Goal: Information Seeking & Learning: Learn about a topic

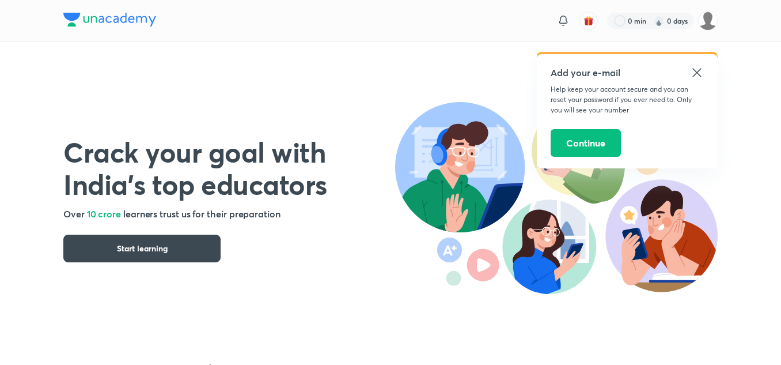
click at [699, 75] on icon at bounding box center [696, 72] width 9 height 9
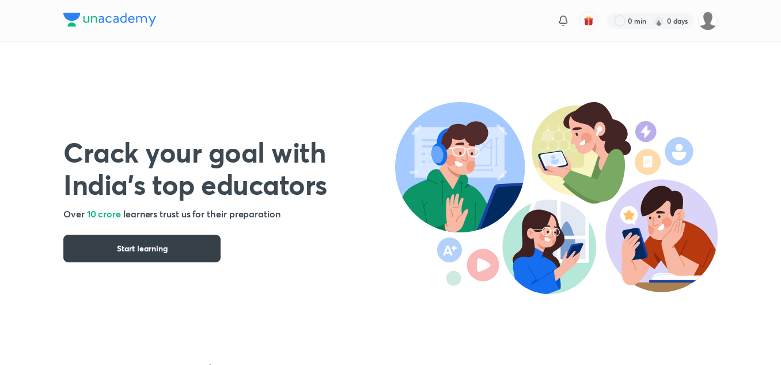
click at [176, 244] on button "Start learning" at bounding box center [141, 248] width 157 height 28
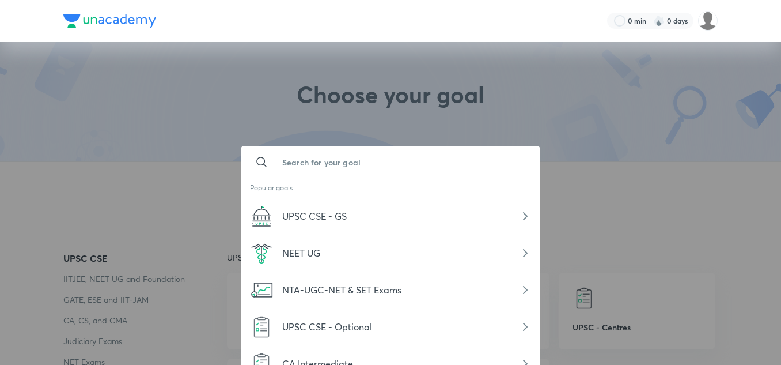
click at [435, 165] on input "text" at bounding box center [402, 161] width 258 height 31
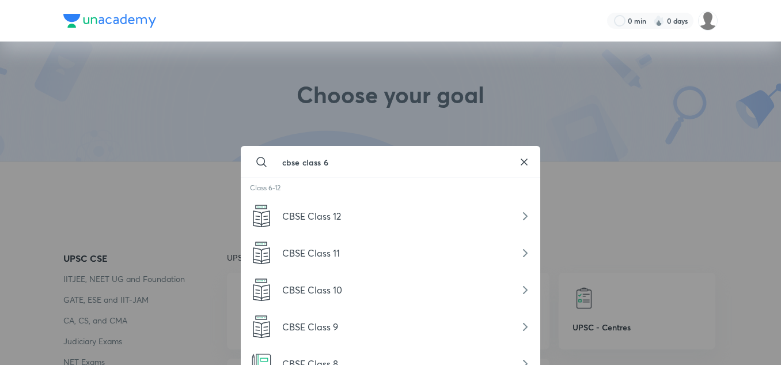
scroll to position [59, 0]
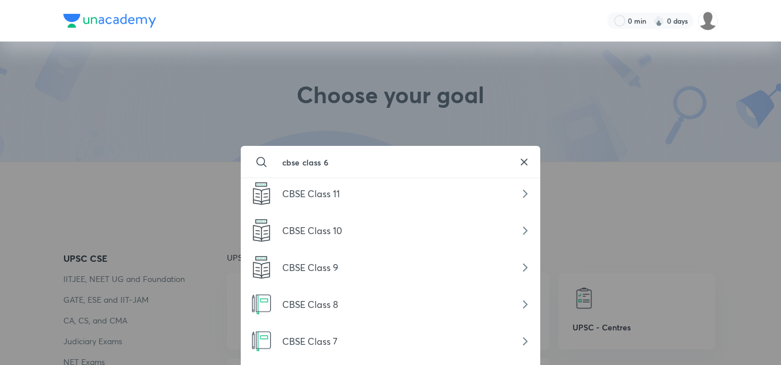
click at [392, 153] on input "cbse class 6" at bounding box center [390, 161] width 235 height 31
click at [332, 160] on input "cbse class 6" at bounding box center [390, 161] width 235 height 31
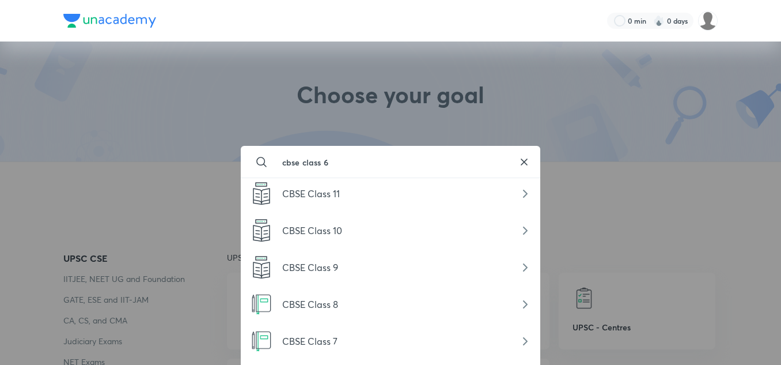
click at [332, 160] on input "cbse class 6" at bounding box center [390, 161] width 235 height 31
click at [355, 164] on input "cbse class 6" at bounding box center [390, 161] width 235 height 31
click at [382, 162] on input "cbse class 6" at bounding box center [390, 161] width 235 height 31
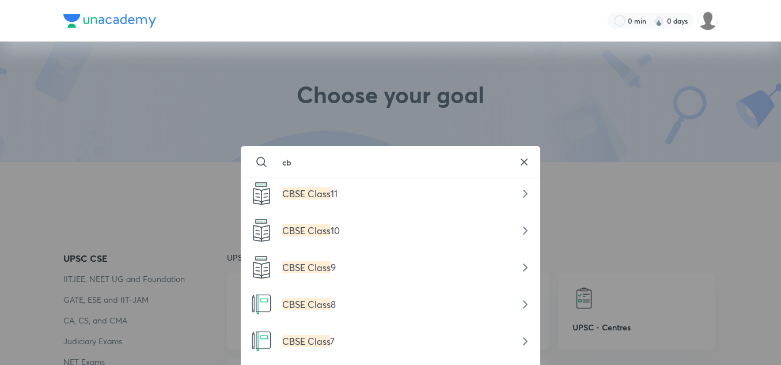
type input "c"
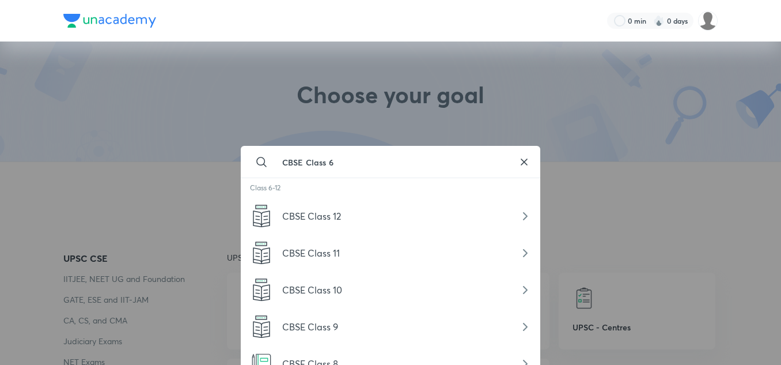
click at [445, 162] on input "CBSE Class 6" at bounding box center [390, 161] width 235 height 31
click at [388, 158] on input "CBSE Class 6" at bounding box center [390, 161] width 235 height 31
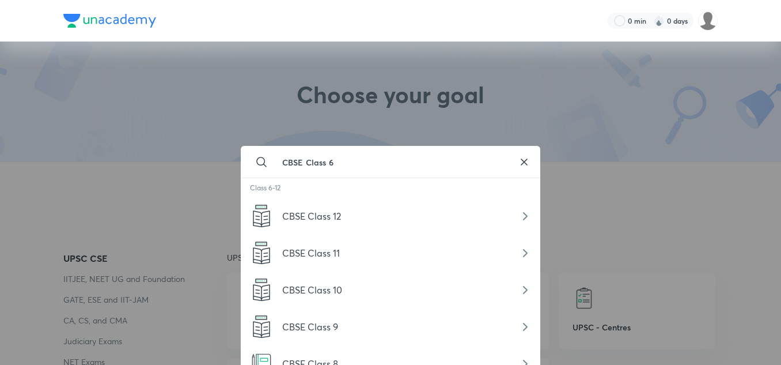
click at [388, 158] on input "CBSE Class 6" at bounding box center [390, 161] width 235 height 31
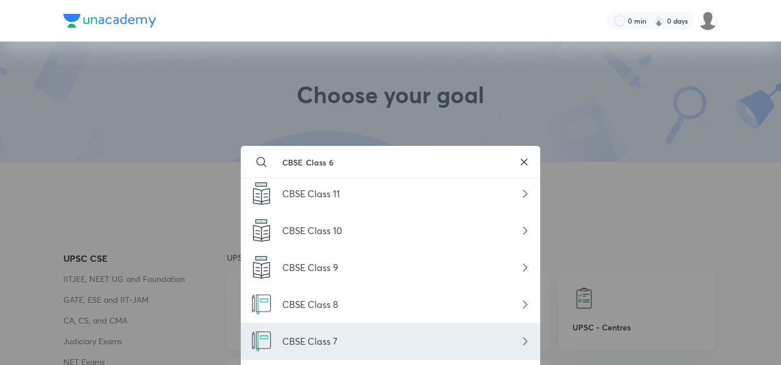
click at [325, 341] on span "CBSE Class 7" at bounding box center [309, 341] width 55 height 12
type input "CBSE Class 7"
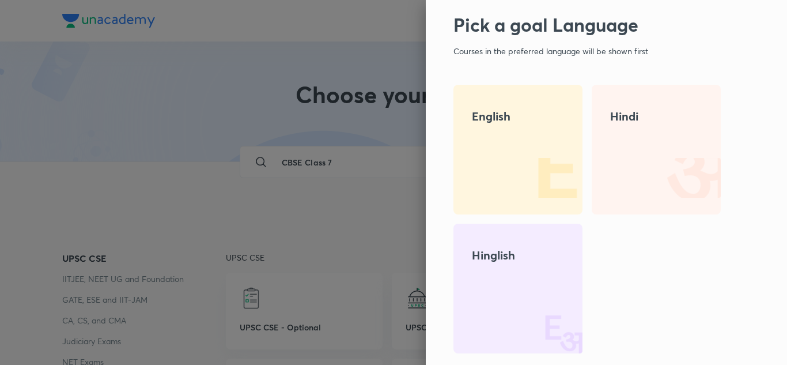
click at [517, 268] on div "Hinglish" at bounding box center [517, 289] width 129 height 130
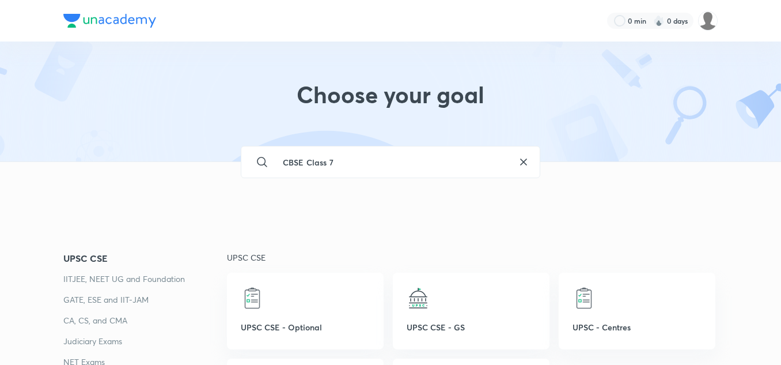
click at [501, 287] on div at bounding box center [471, 297] width 129 height 23
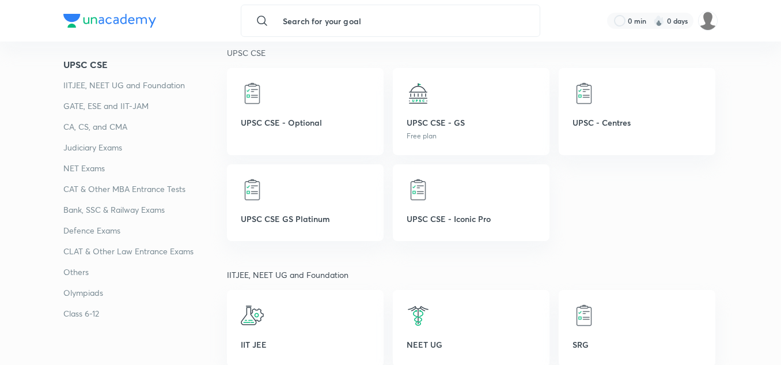
scroll to position [207, 0]
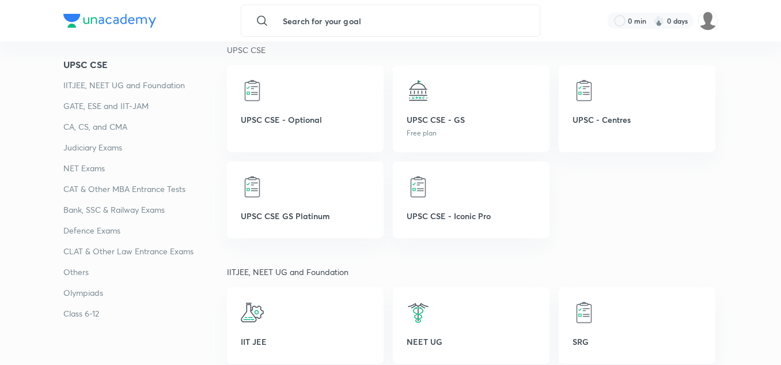
click at [93, 310] on p "Class 6-12" at bounding box center [145, 313] width 164 height 14
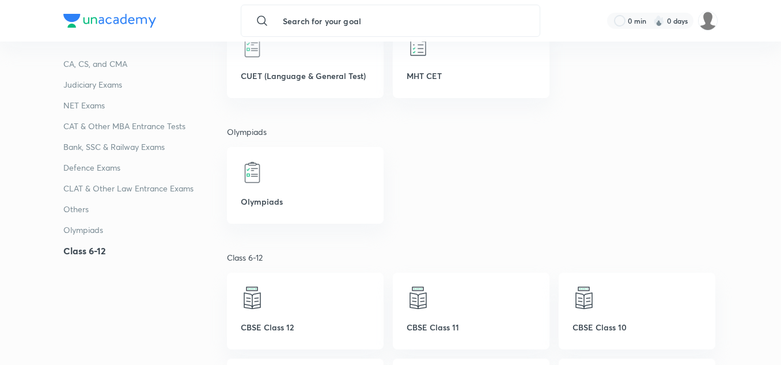
scroll to position [69, 0]
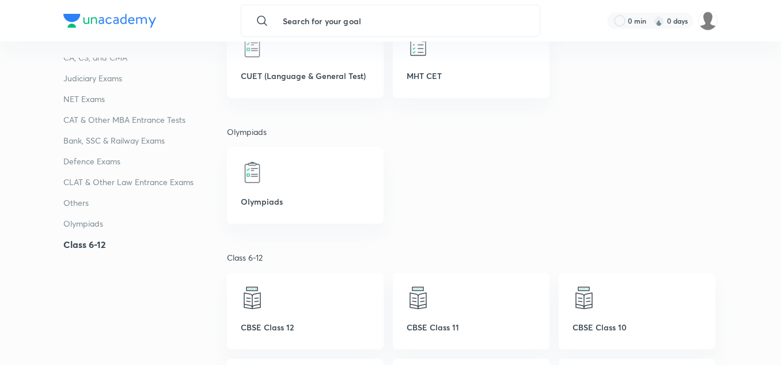
click at [488, 188] on div "Olympiads" at bounding box center [472, 181] width 491 height 86
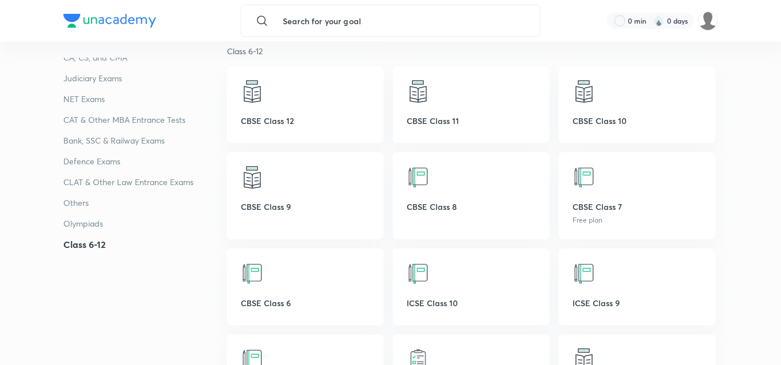
scroll to position [3404, 0]
click at [588, 221] on p "Free plan" at bounding box center [637, 219] width 129 height 10
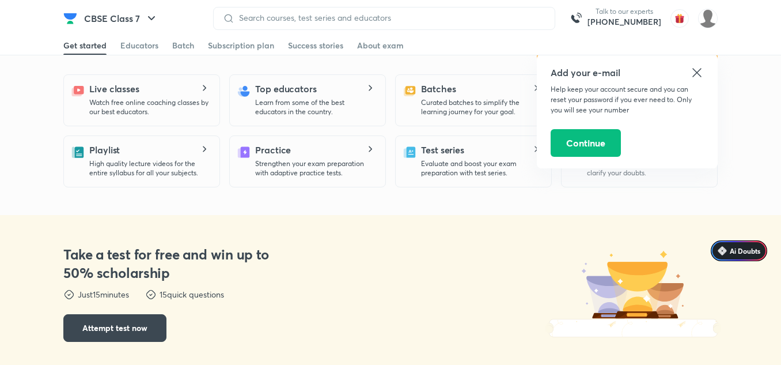
scroll to position [323, 0]
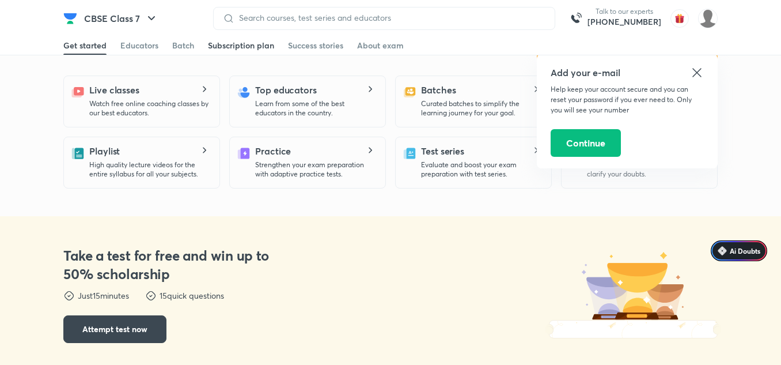
click at [256, 51] on link "Subscription plan" at bounding box center [241, 45] width 66 height 18
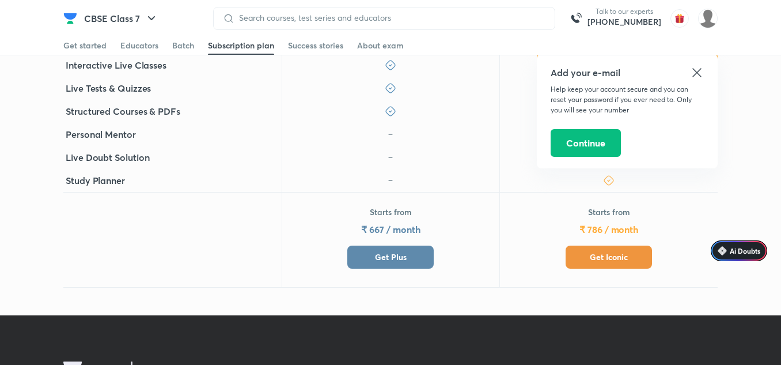
scroll to position [300, 0]
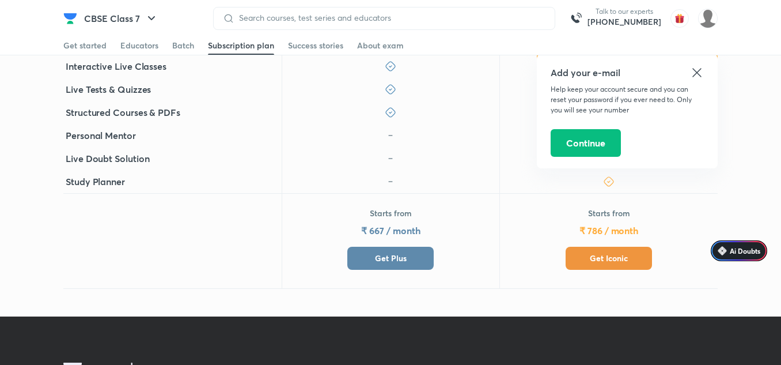
click at [696, 73] on icon at bounding box center [696, 72] width 9 height 9
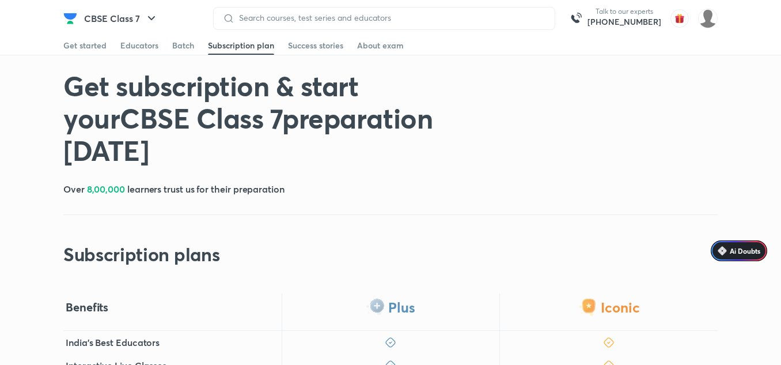
scroll to position [0, 0]
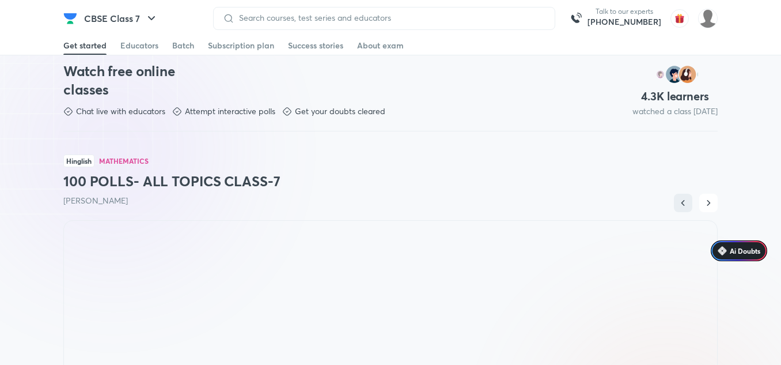
scroll to position [668, 0]
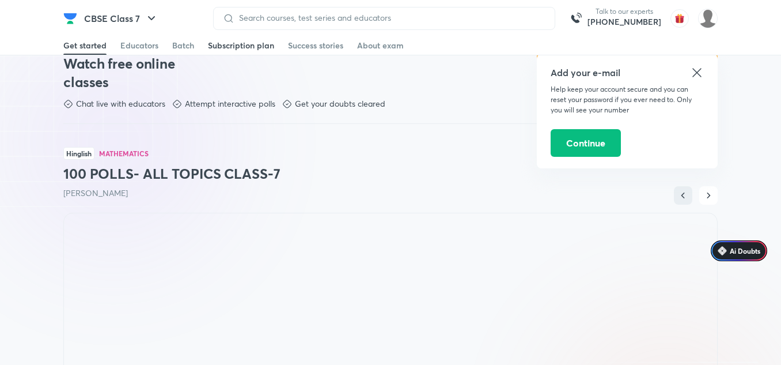
click at [260, 49] on div "Subscription plan" at bounding box center [241, 46] width 66 height 12
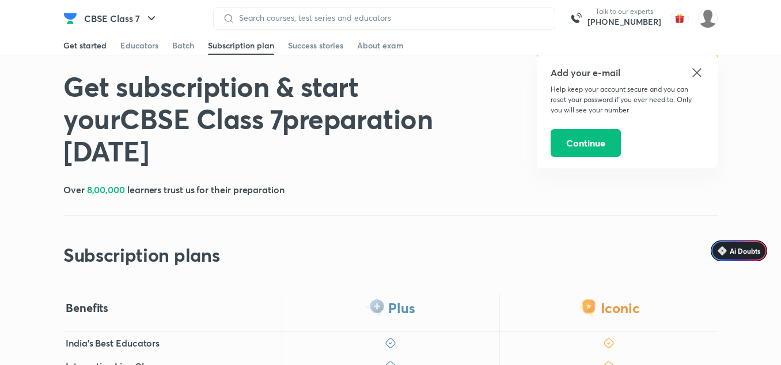
click at [96, 47] on div "Get started" at bounding box center [84, 46] width 43 height 12
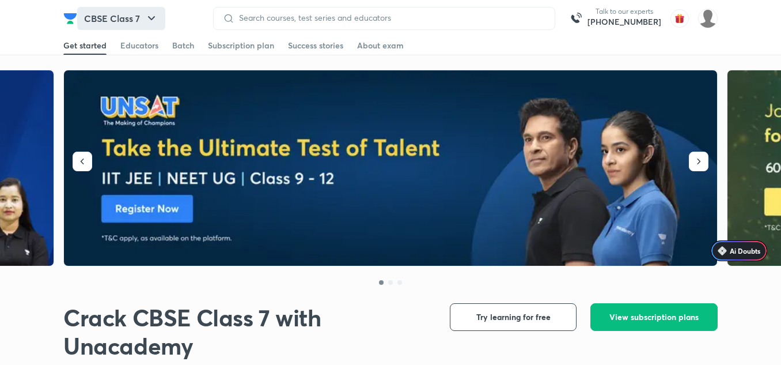
click at [156, 12] on icon "button" at bounding box center [152, 19] width 14 height 14
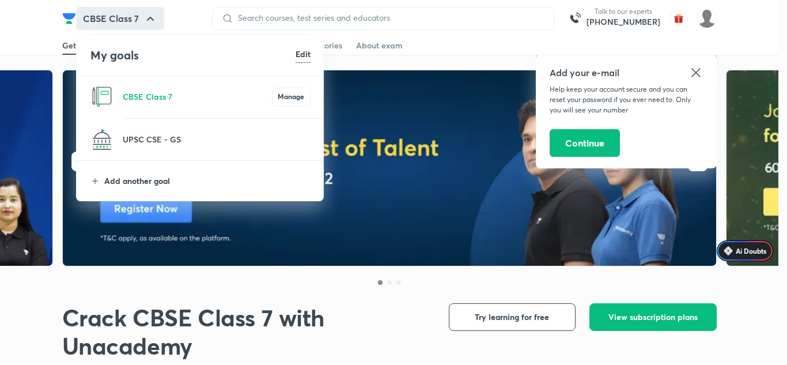
click at [146, 181] on p "Add another goal" at bounding box center [207, 181] width 206 height 12
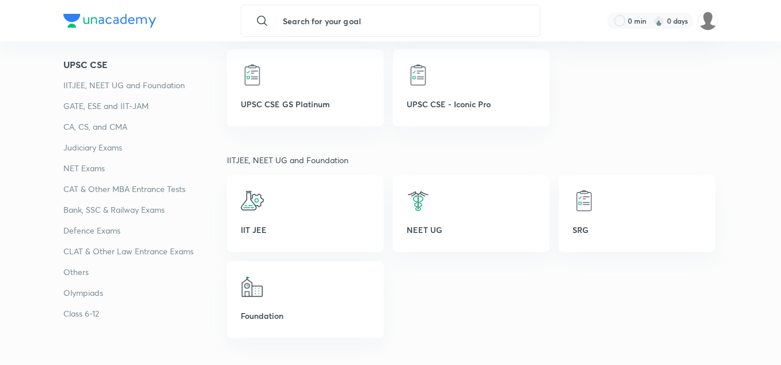
scroll to position [323, 0]
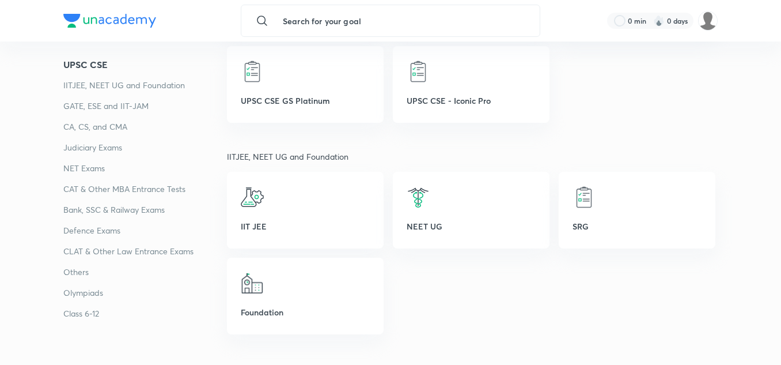
click at [79, 308] on p "Class 6-12" at bounding box center [145, 313] width 164 height 14
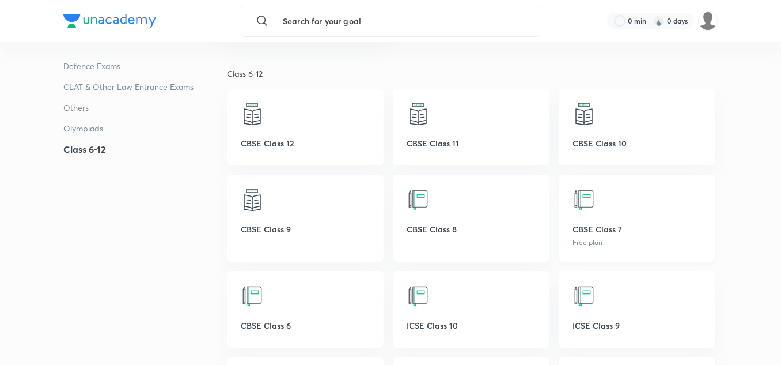
scroll to position [3381, 0]
click at [257, 306] on img at bounding box center [252, 295] width 23 height 23
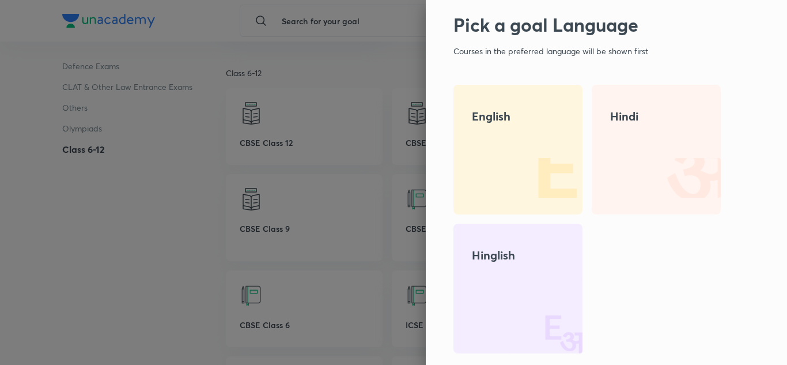
click at [476, 286] on div "Hinglish" at bounding box center [517, 289] width 129 height 130
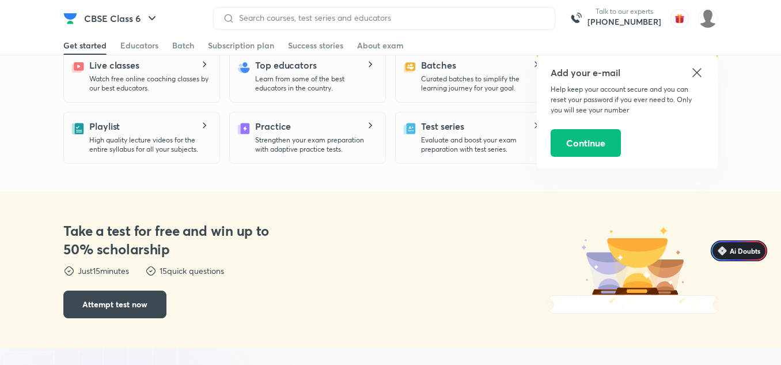
scroll to position [369, 0]
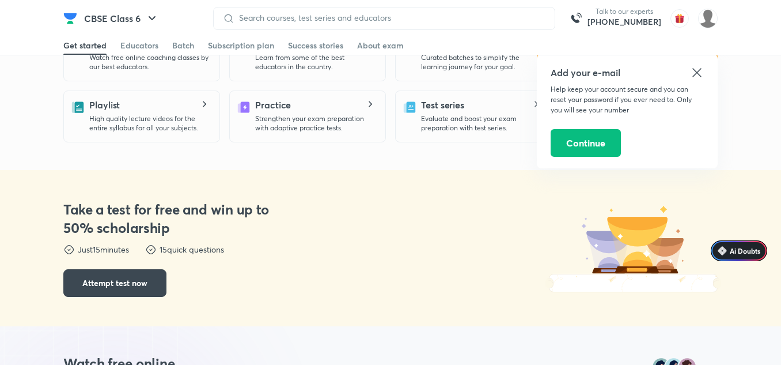
click at [695, 71] on icon at bounding box center [696, 72] width 9 height 9
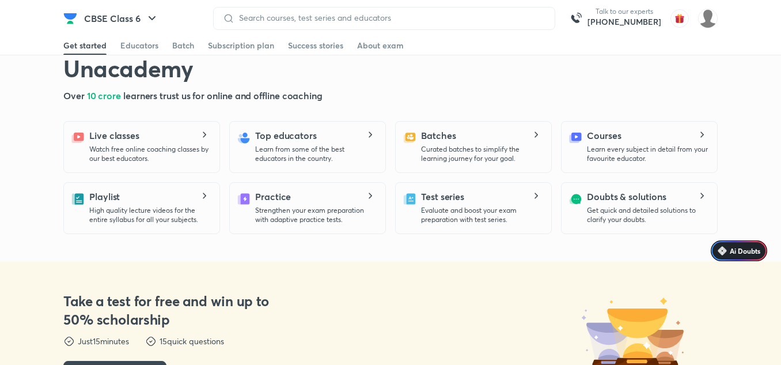
scroll to position [277, 0]
click at [695, 137] on icon at bounding box center [701, 135] width 14 height 6
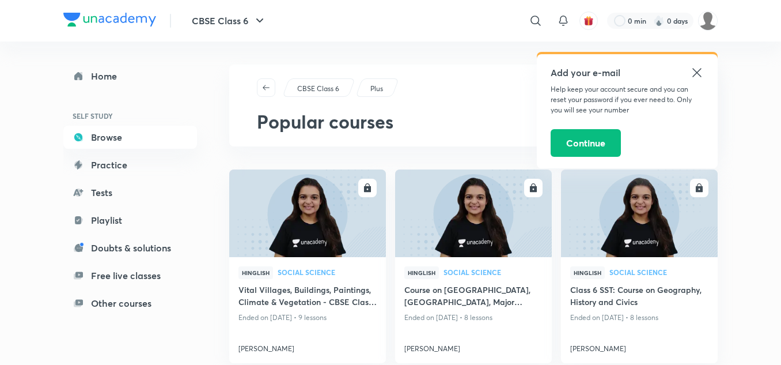
click at [695, 66] on icon at bounding box center [697, 73] width 14 height 14
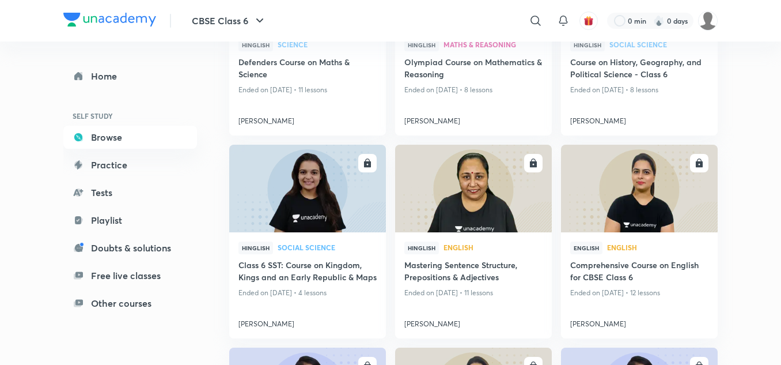
scroll to position [1244, 0]
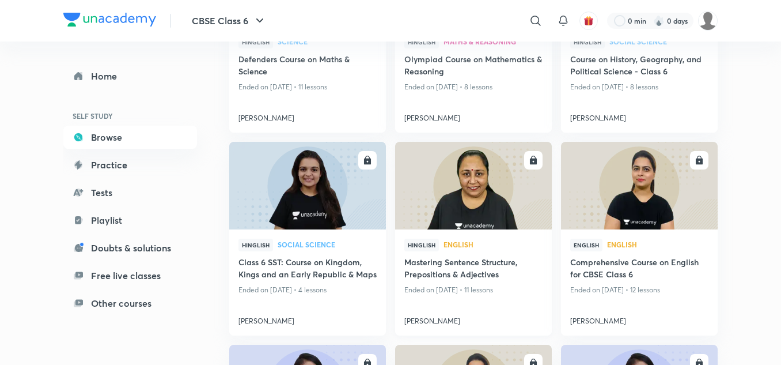
click at [427, 183] on img at bounding box center [473, 185] width 160 height 89
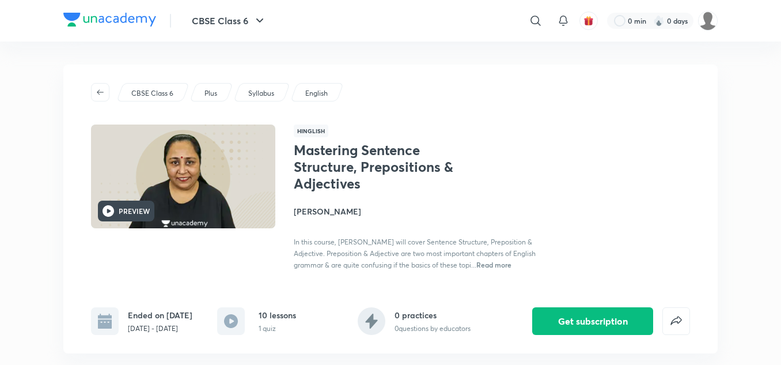
click at [146, 204] on div "PREVIEW" at bounding box center [126, 210] width 56 height 21
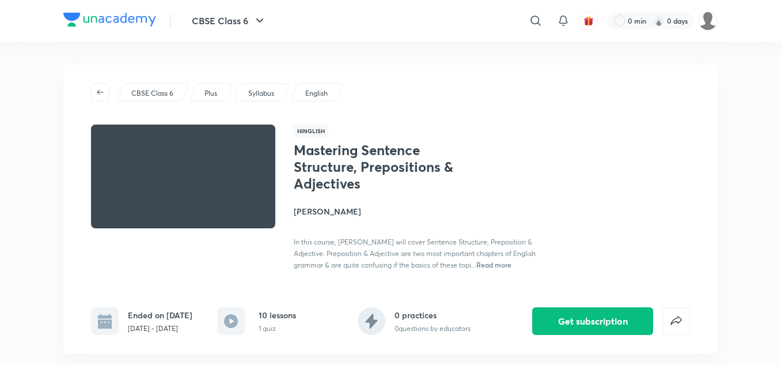
scroll to position [1244, 0]
